Goal: Transaction & Acquisition: Purchase product/service

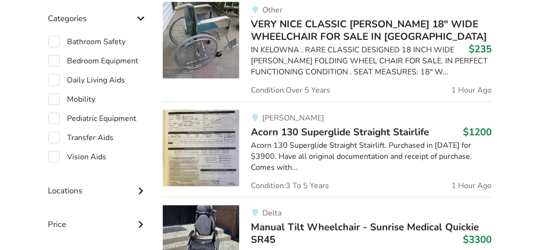
scroll to position [276, 0]
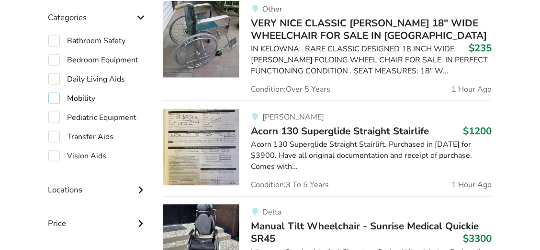
click at [78, 97] on label "Mobility" at bounding box center [71, 97] width 47 height 11
checkbox input "true"
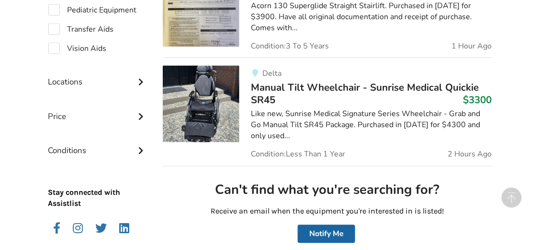
scroll to position [420, 0]
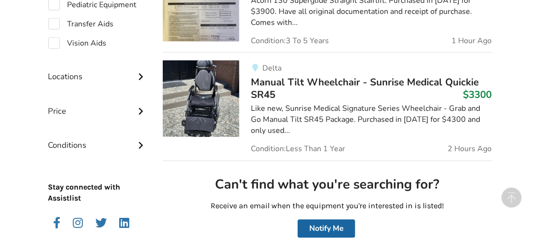
click at [142, 109] on icon at bounding box center [141, 110] width 10 height 8
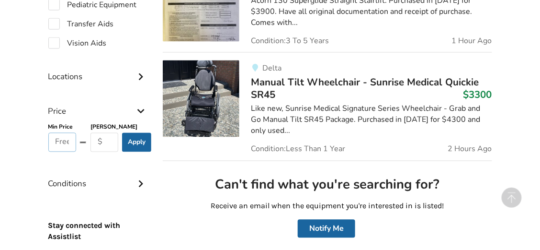
click at [62, 141] on input "text" at bounding box center [62, 142] width 28 height 19
click at [137, 142] on button "Apply" at bounding box center [136, 142] width 29 height 19
click at [106, 140] on input "text" at bounding box center [105, 142] width 28 height 19
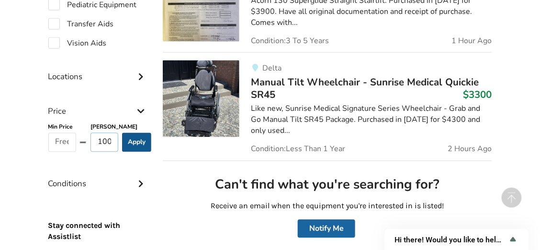
type input "100"
click at [142, 142] on button "Apply" at bounding box center [136, 142] width 29 height 19
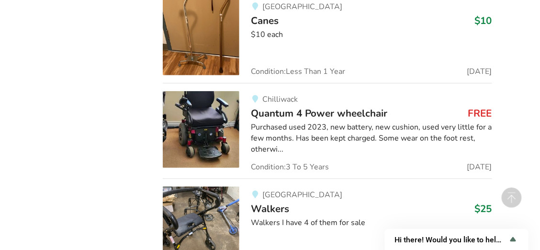
scroll to position [1121, 0]
click at [282, 106] on span "Quantum 4 Power wheelchair" at bounding box center [319, 112] width 137 height 13
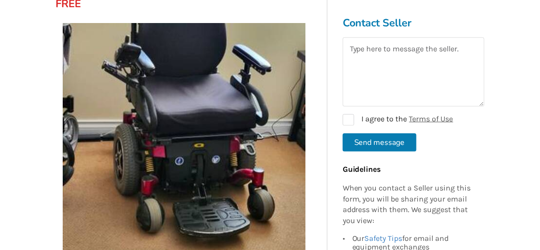
scroll to position [175, 0]
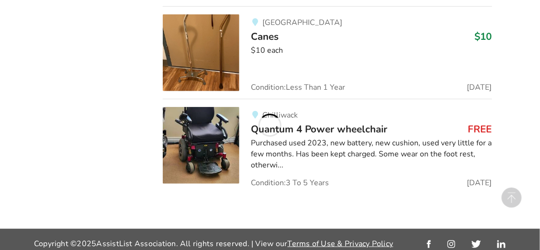
scroll to position [1121, 0]
